Goal: Transaction & Acquisition: Purchase product/service

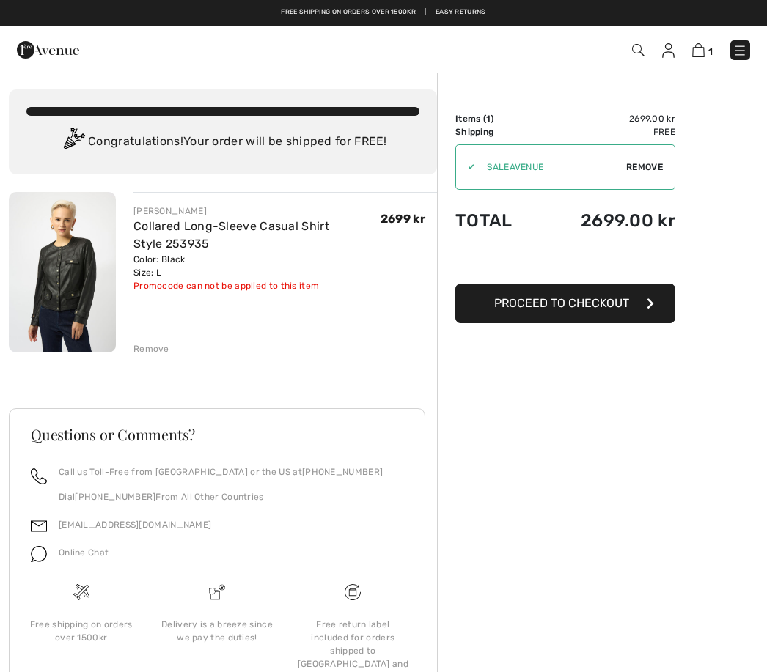
click at [623, 303] on span "Proceed to Checkout" at bounding box center [561, 303] width 135 height 14
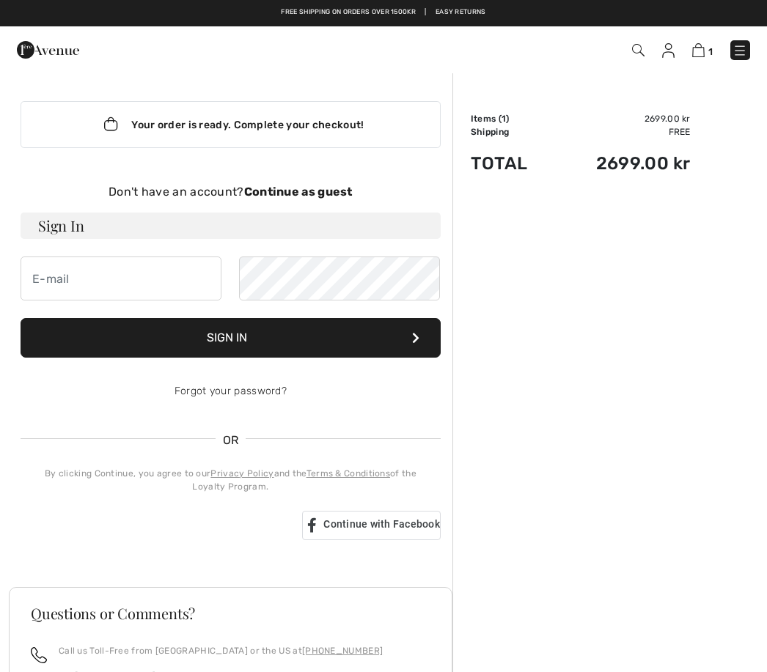
click at [666, 303] on div "Order Summary Details Items ( 1 ) 2699.00 kr Promo code 0.00 kr Shipping Free T…" at bounding box center [609, 497] width 314 height 851
click at [118, 286] on input "email" at bounding box center [121, 278] width 201 height 44
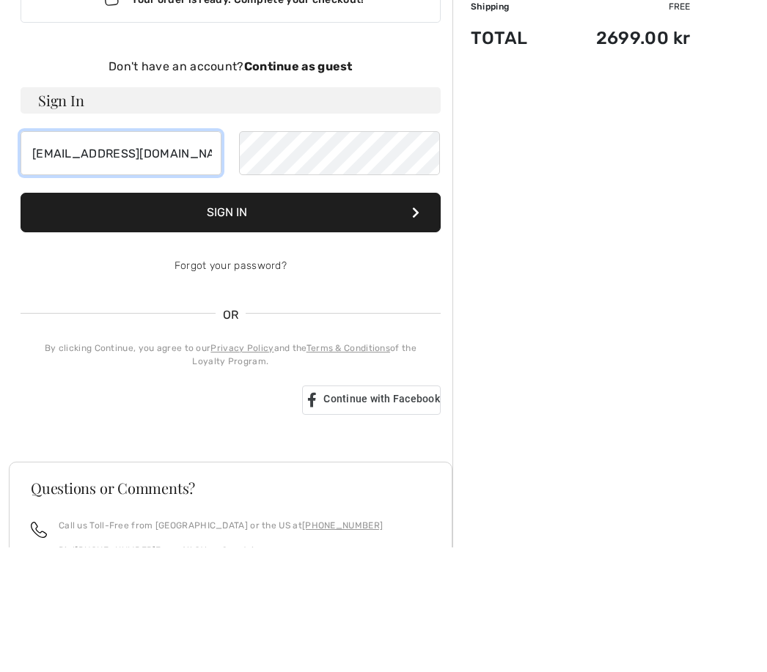
type input "ewa.troberg@gmail.com"
click at [322, 183] on div "Don't have an account? Continue as guest" at bounding box center [231, 192] width 420 height 18
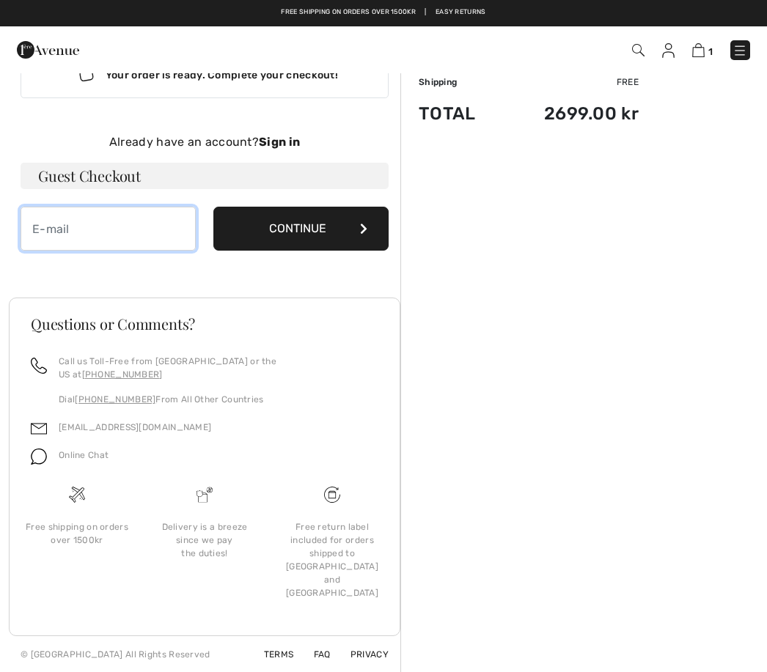
click at [49, 226] on input "email" at bounding box center [108, 229] width 175 height 44
type input "ewa.troberg@gmail.com"
click at [349, 232] on button "Continue" at bounding box center [300, 229] width 175 height 44
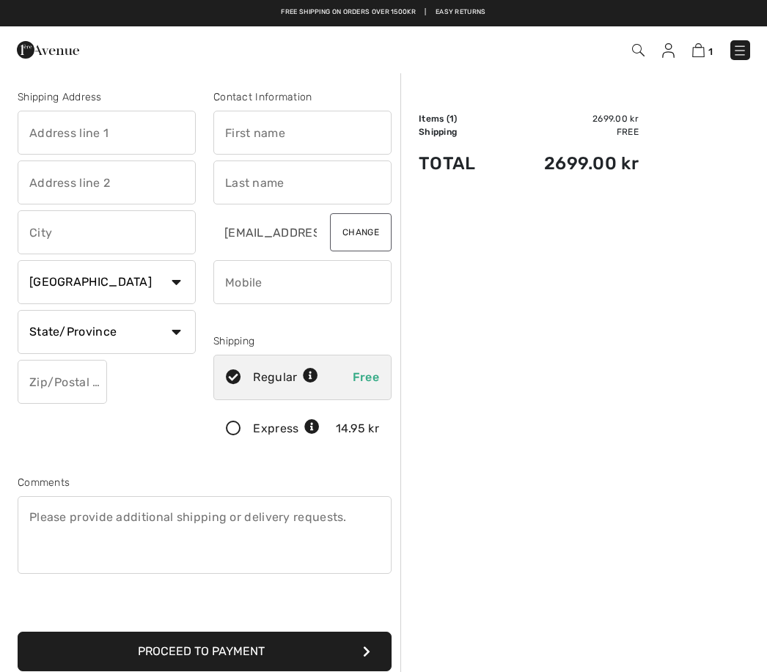
click at [180, 281] on select "Country Canada United States Afghanistan Aland Islands Albania Algeria American…" at bounding box center [107, 282] width 178 height 44
select select "SE"
click at [254, 136] on input "text" at bounding box center [302, 133] width 178 height 44
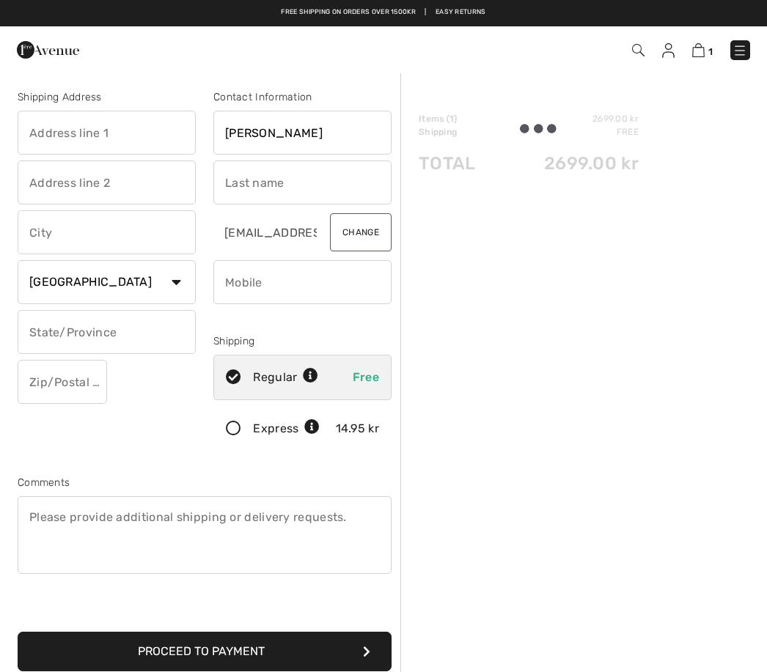
type input "Ewa"
click at [265, 183] on input "text" at bounding box center [302, 182] width 178 height 44
type input "Troberg"
click at [69, 133] on input "text" at bounding box center [107, 133] width 178 height 44
type input "Rydbomossväg 21"
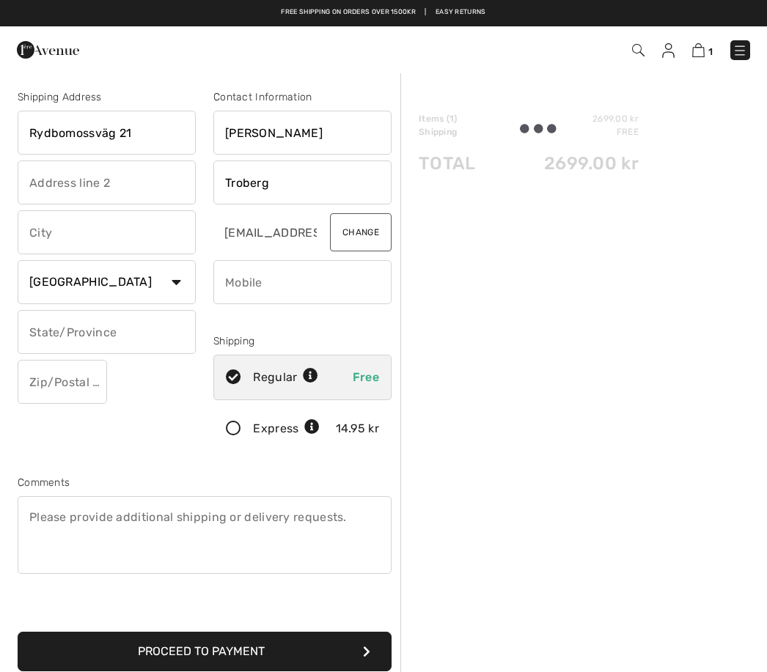
click at [101, 230] on input "text" at bounding box center [107, 232] width 178 height 44
type input "Åkersberga"
click at [363, 237] on button "Change" at bounding box center [361, 232] width 62 height 38
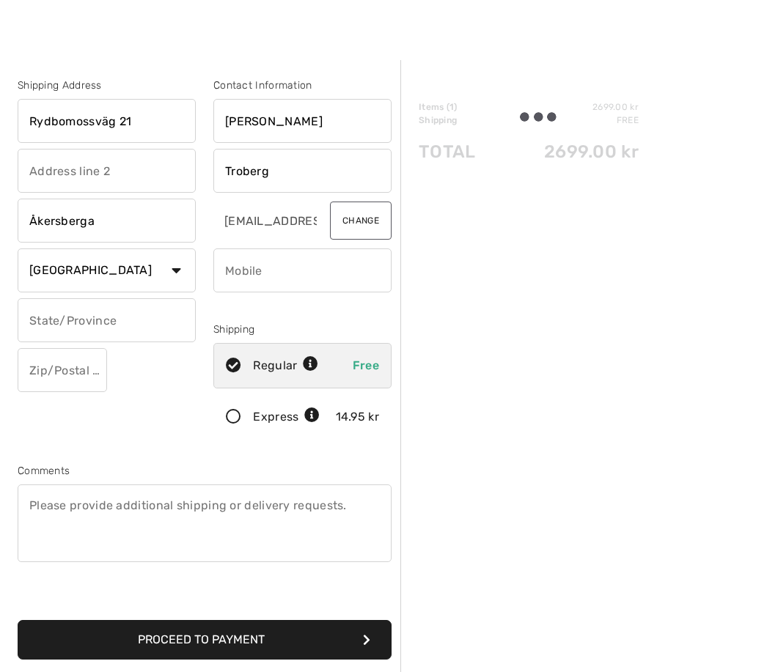
scroll to position [12, 0]
click at [72, 380] on input "text" at bounding box center [62, 369] width 89 height 44
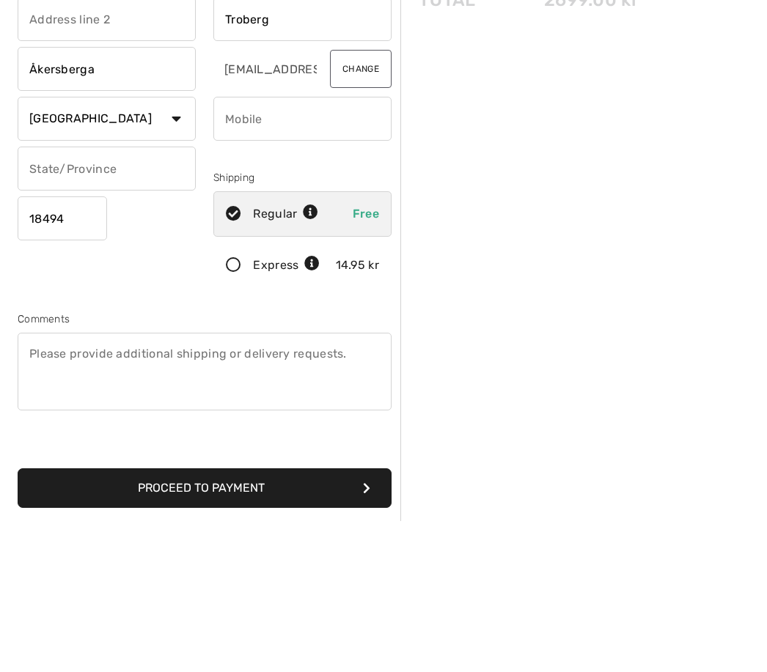
type input "18494"
click at [277, 248] on input "phone" at bounding box center [302, 270] width 178 height 44
type input "+"
click at [219, 248] on input "phone" at bounding box center [302, 270] width 178 height 44
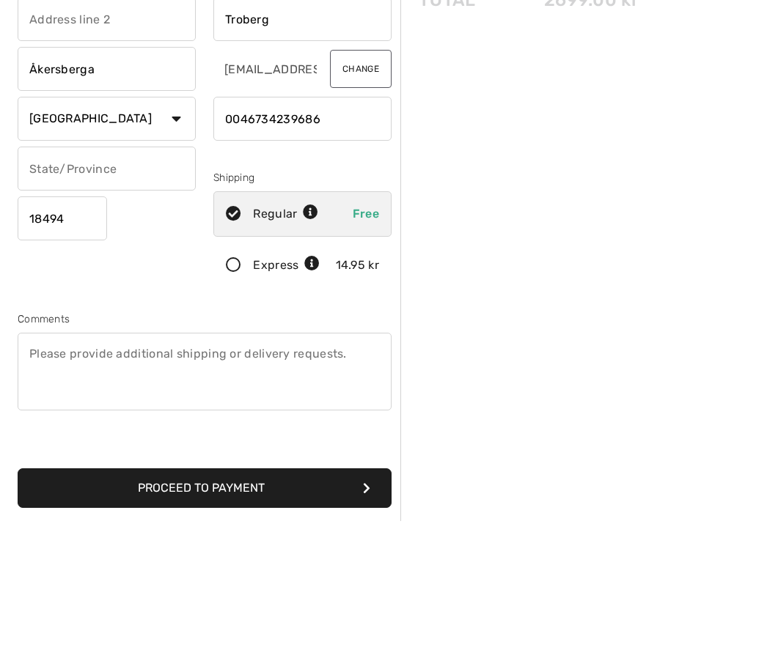
click at [363, 248] on input "phone" at bounding box center [302, 270] width 178 height 44
type input "0046734239686"
click at [142, 298] on input "text" at bounding box center [107, 320] width 178 height 44
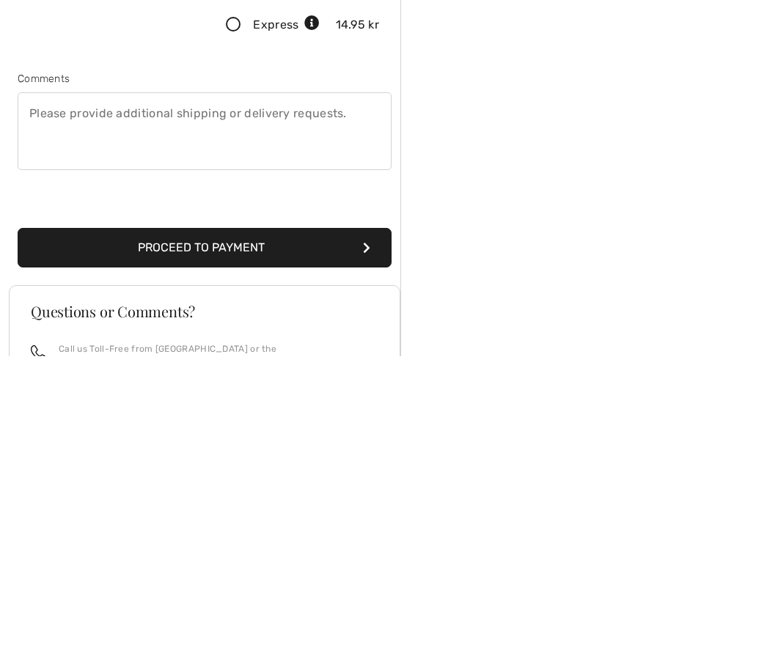
scroll to position [87, 0]
click at [281, 544] on button "Proceed to Payment" at bounding box center [205, 564] width 374 height 40
type input "Åkersberga"
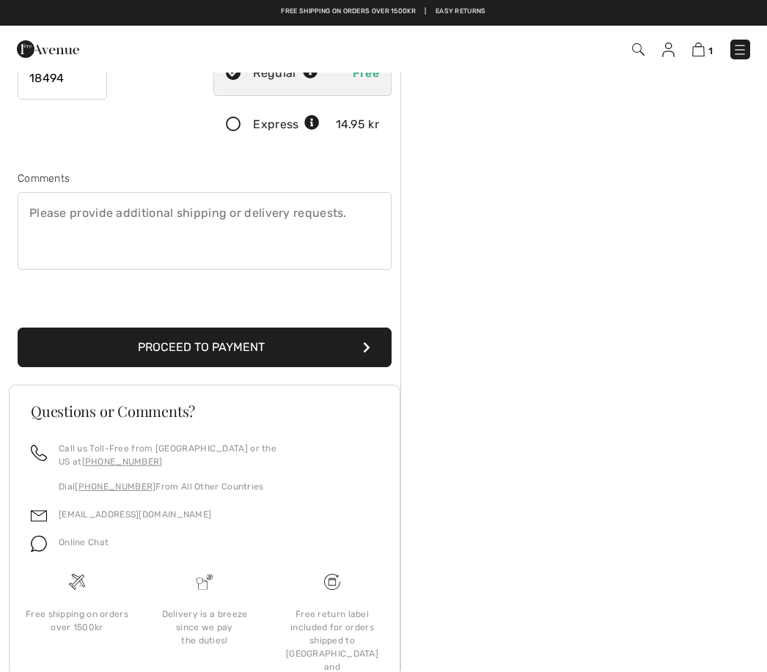
click at [368, 357] on button "Proceed to Payment" at bounding box center [205, 348] width 374 height 40
click at [214, 344] on button "Proceed to Payment" at bounding box center [205, 348] width 374 height 40
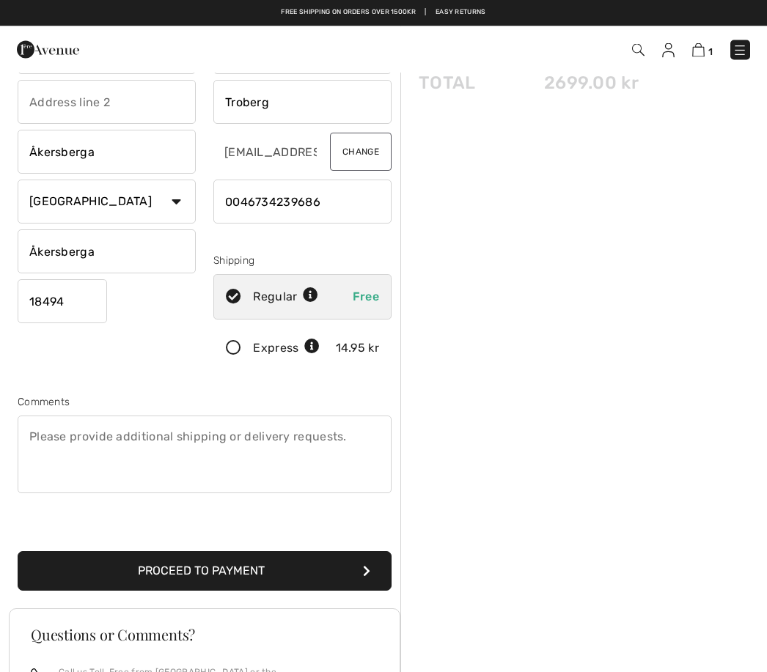
scroll to position [0, 0]
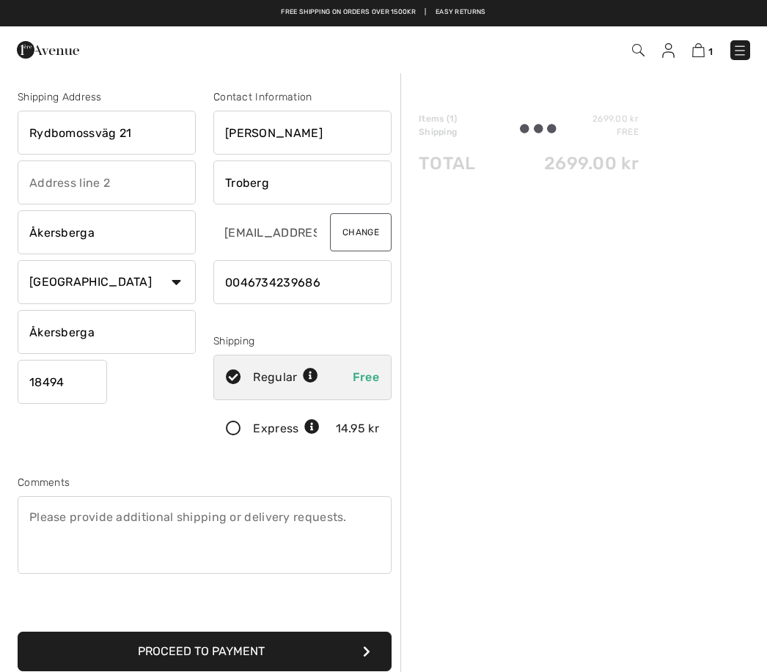
click at [700, 52] on img at bounding box center [698, 50] width 12 height 14
